Goal: Transaction & Acquisition: Download file/media

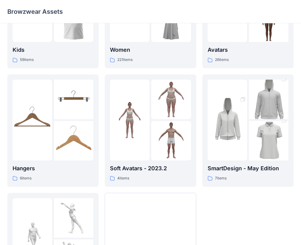
scroll to position [152, 0]
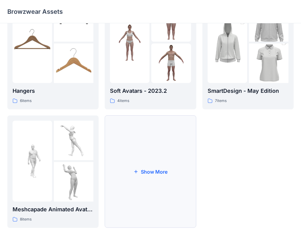
click at [173, 171] on button "Show More" at bounding box center [150, 171] width 91 height 112
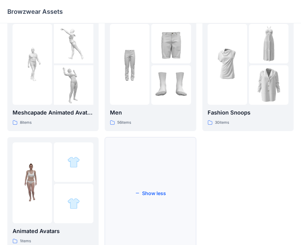
scroll to position [270, 0]
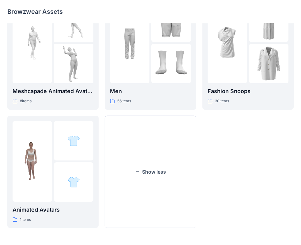
drag, startPoint x: 175, startPoint y: 170, endPoint x: 247, endPoint y: 189, distance: 75.2
click at [236, 78] on div at bounding box center [228, 42] width 40 height 81
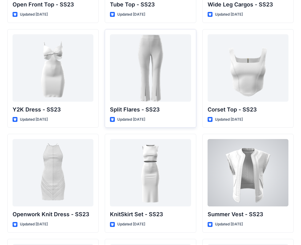
scroll to position [504, 0]
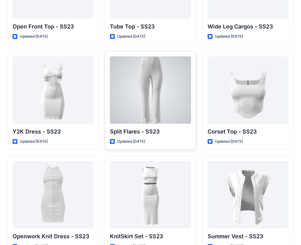
click at [152, 75] on div at bounding box center [150, 89] width 81 height 67
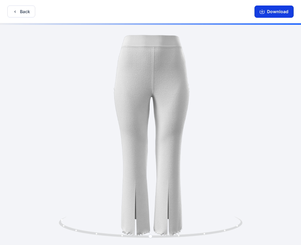
click at [285, 10] on button "Download" at bounding box center [273, 12] width 39 height 12
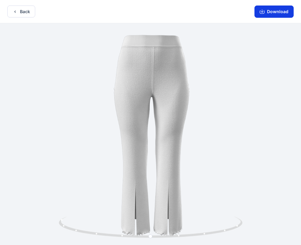
click at [268, 16] on button "Download" at bounding box center [273, 12] width 39 height 12
click at [271, 14] on button "Download" at bounding box center [273, 10] width 39 height 12
